Goal: Transaction & Acquisition: Purchase product/service

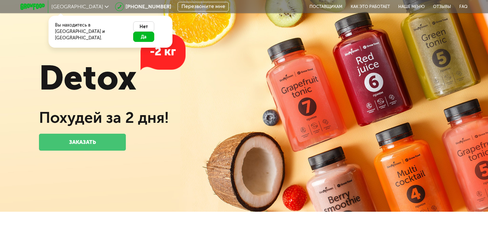
click at [151, 32] on button "Да" at bounding box center [143, 37] width 21 height 10
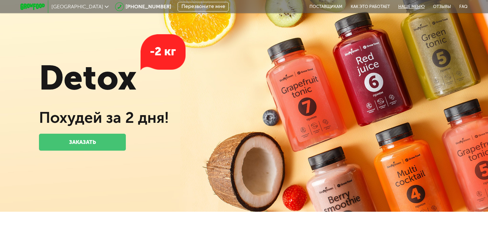
click at [415, 7] on link "Наше меню" at bounding box center [411, 6] width 35 height 13
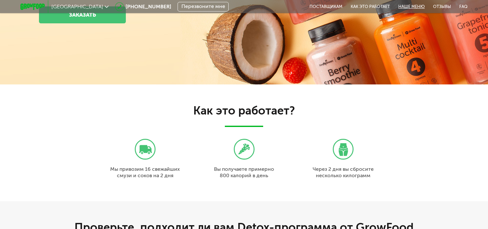
scroll to position [498, 0]
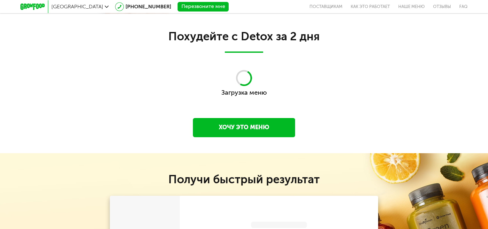
click at [259, 129] on link "Хочу это меню" at bounding box center [244, 127] width 102 height 19
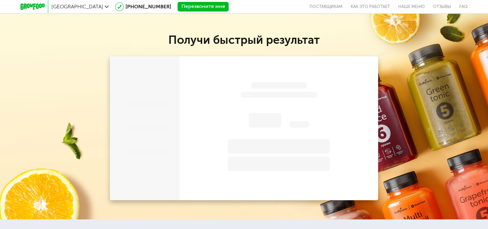
scroll to position [638, 0]
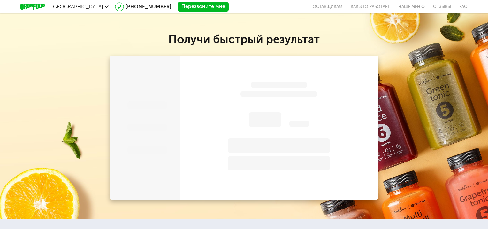
click at [40, 6] on icon at bounding box center [32, 7] width 24 height 6
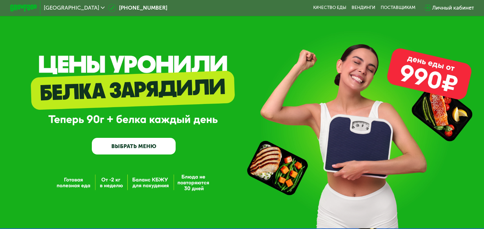
click at [151, 151] on link "ВЫБРАТЬ МЕНЮ" at bounding box center [134, 146] width 84 height 17
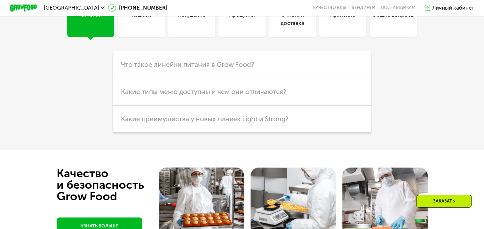
scroll to position [1629, 0]
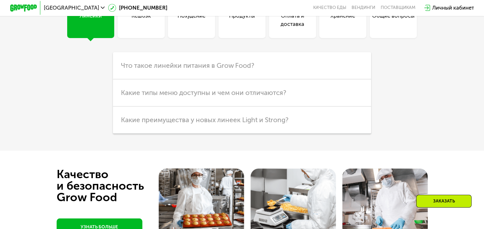
click at [196, 28] on div "Похудение" at bounding box center [191, 20] width 28 height 16
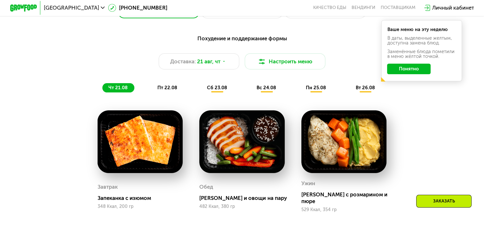
scroll to position [352, 0]
